Goal: Find contact information: Find contact information

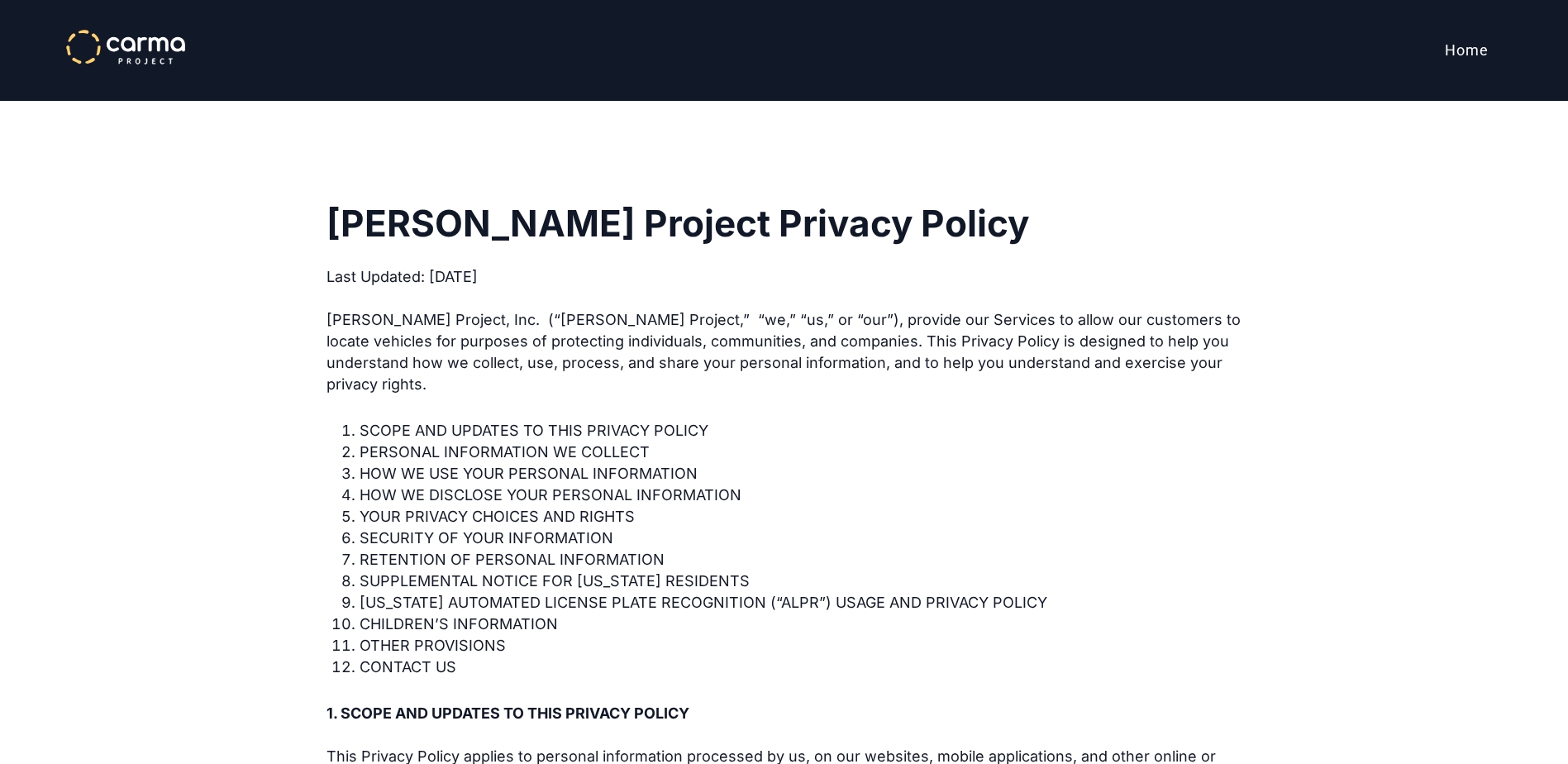
click at [1470, 48] on link "Home" at bounding box center [1466, 50] width 70 height 42
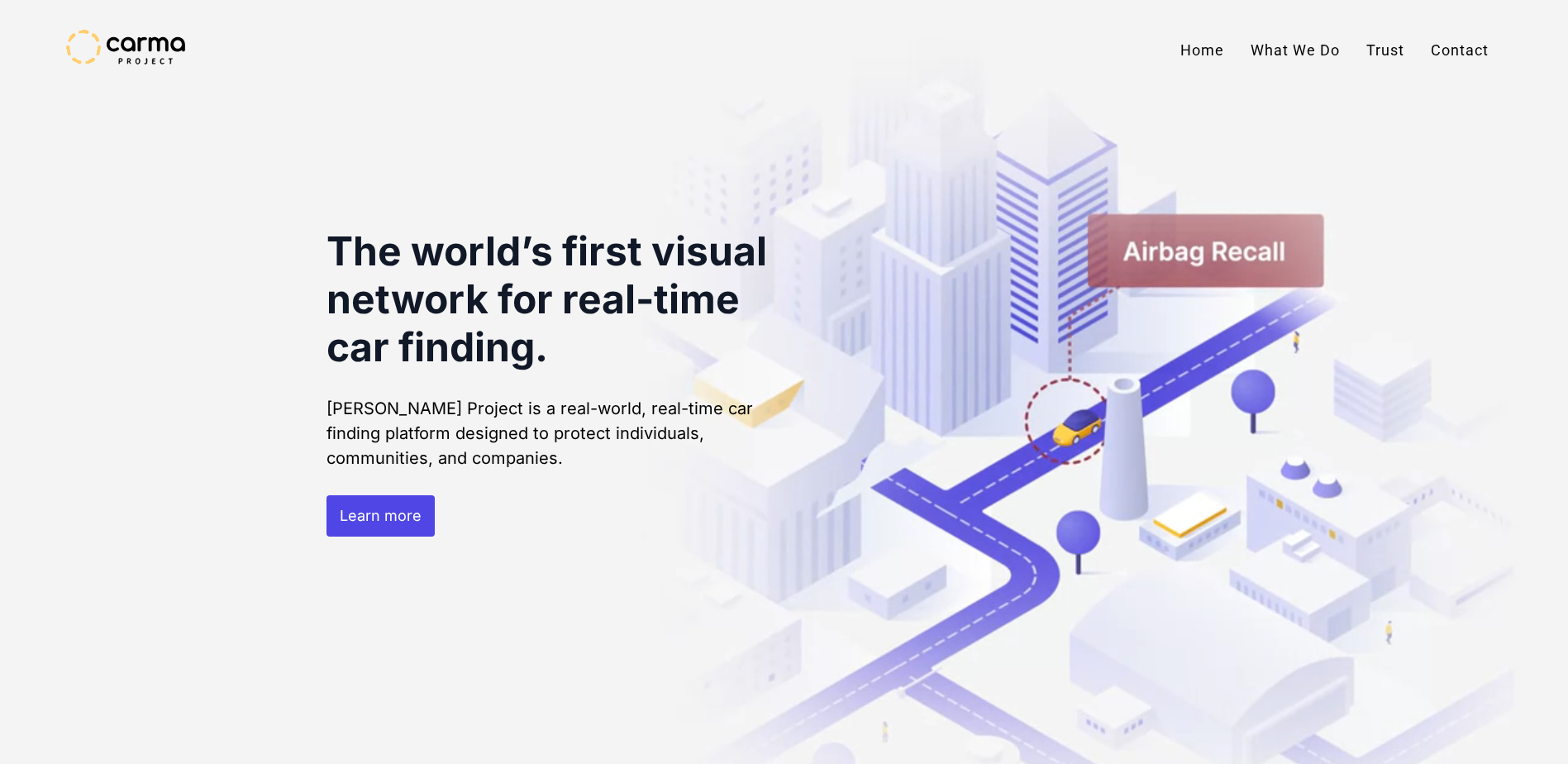
click at [1472, 48] on link "Contact" at bounding box center [1459, 50] width 84 height 42
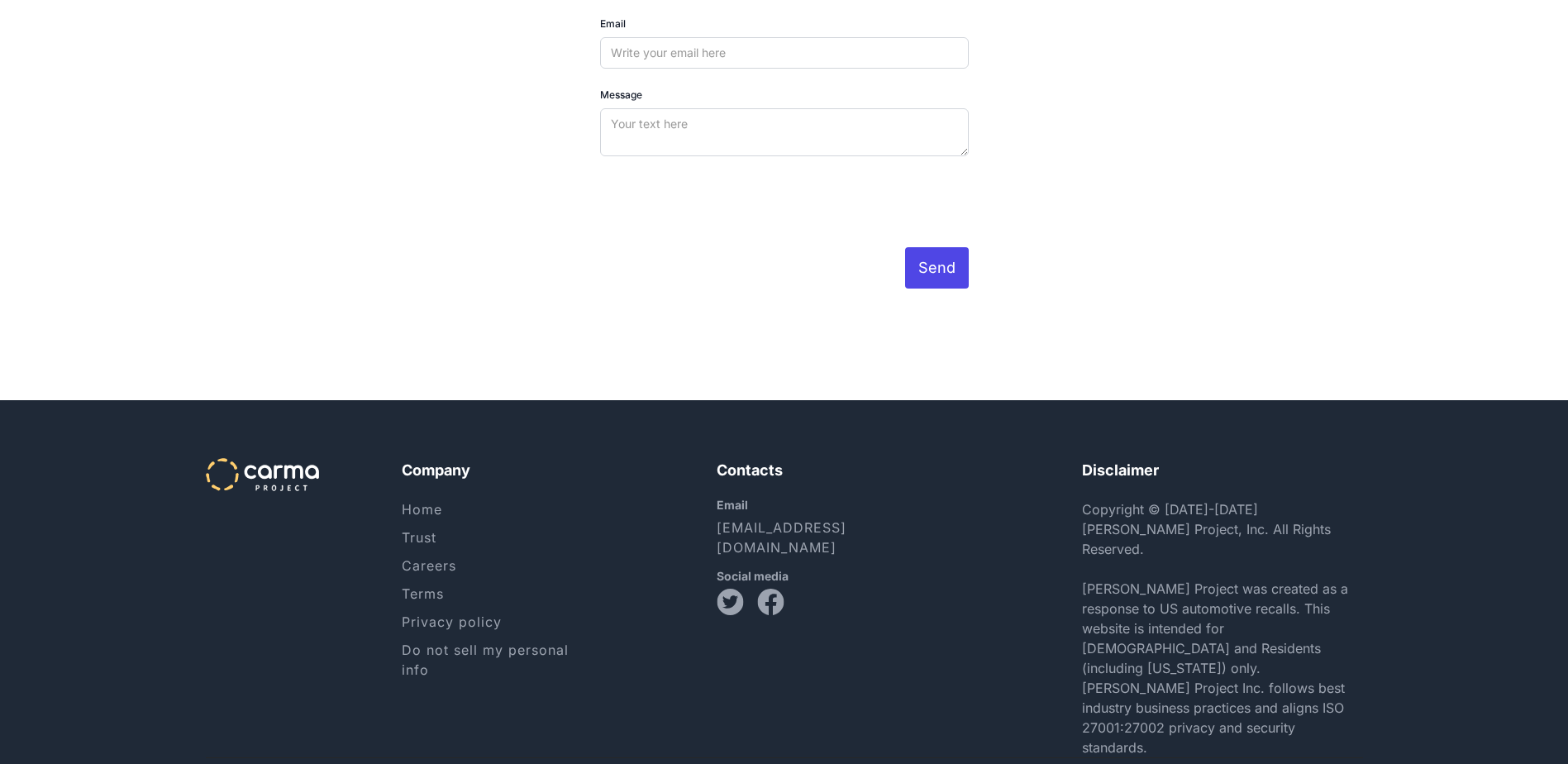
scroll to position [5096, 0]
